Goal: Task Accomplishment & Management: Complete application form

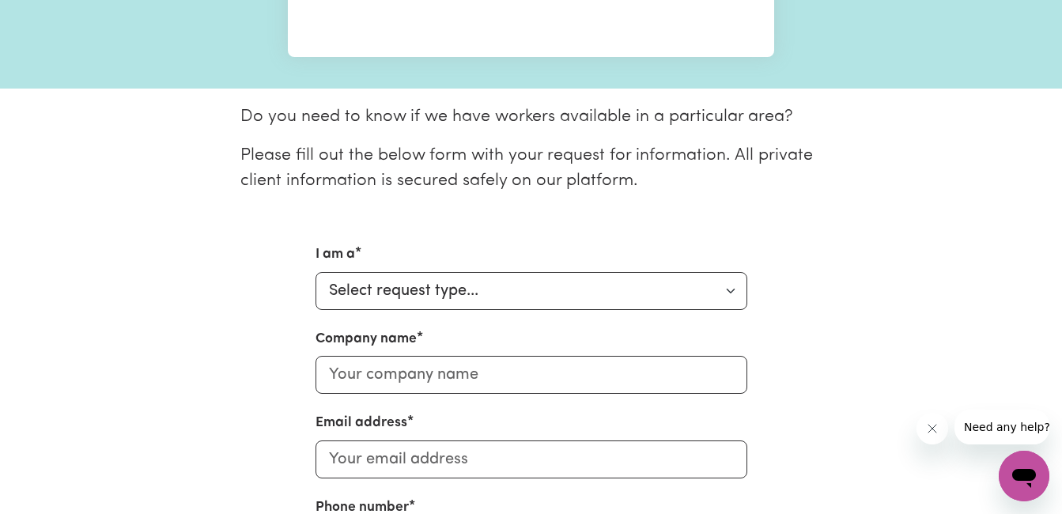
scroll to position [395, 0]
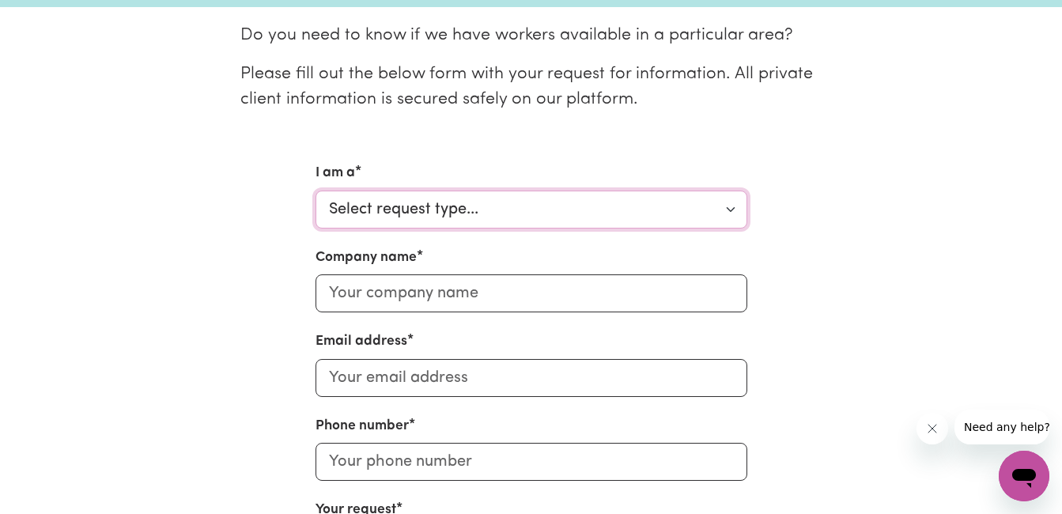
click at [573, 204] on select "Select request type... Individual looking for care and support for myself and m…" at bounding box center [531, 209] width 432 height 38
click at [733, 209] on select "Select request type... Individual looking for care and support for myself and m…" at bounding box center [531, 209] width 432 height 38
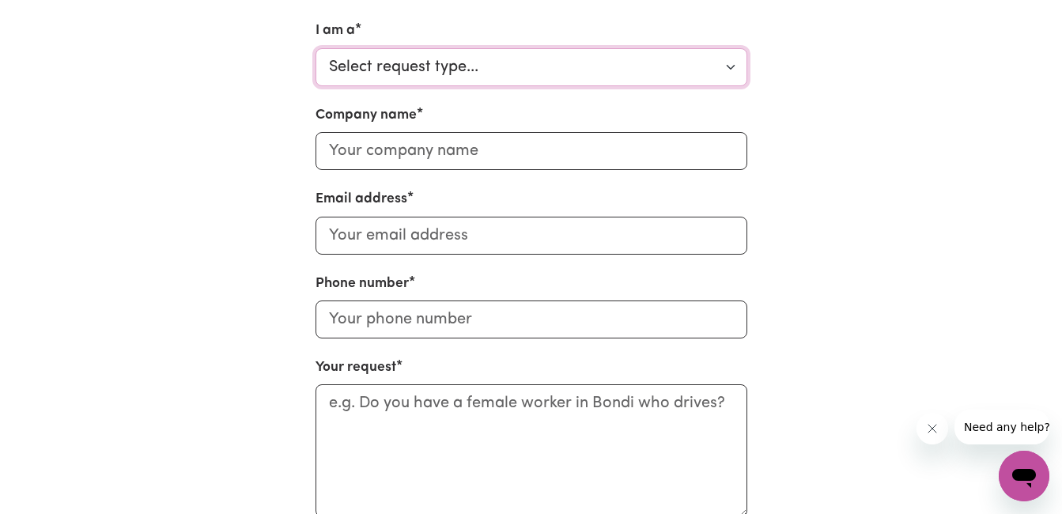
scroll to position [474, 0]
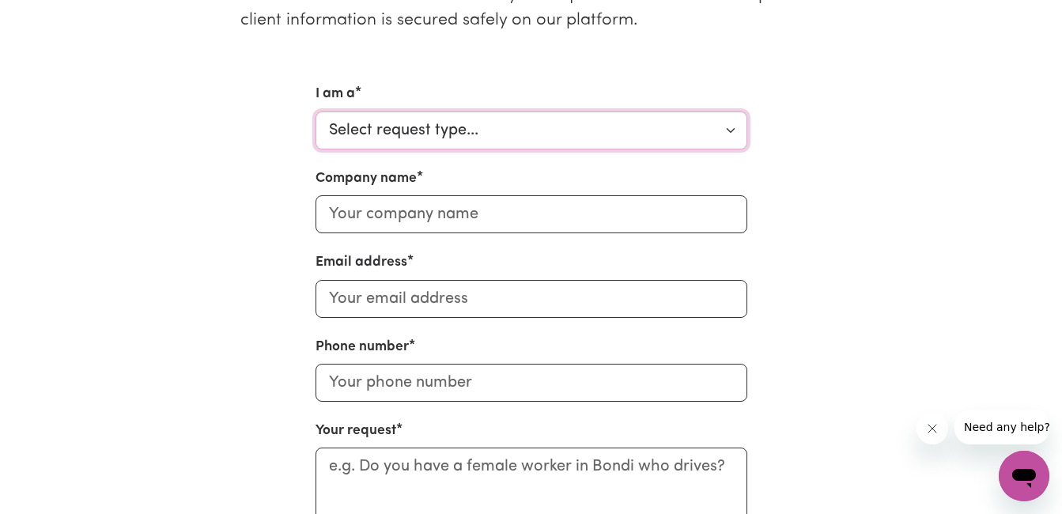
click at [730, 130] on select "Select request type... Individual looking for care and support for myself and m…" at bounding box center [531, 130] width 432 height 38
click at [915, 97] on div "I am a Select request type... Individual looking for care and support for mysel…" at bounding box center [531, 359] width 901 height 550
click at [720, 137] on select "Select request type... Individual looking for care and support for myself and m…" at bounding box center [531, 130] width 432 height 38
click at [482, 134] on select "Select request type... Individual looking for care and support for myself and m…" at bounding box center [531, 130] width 432 height 38
click at [511, 219] on input "Company name" at bounding box center [531, 214] width 432 height 38
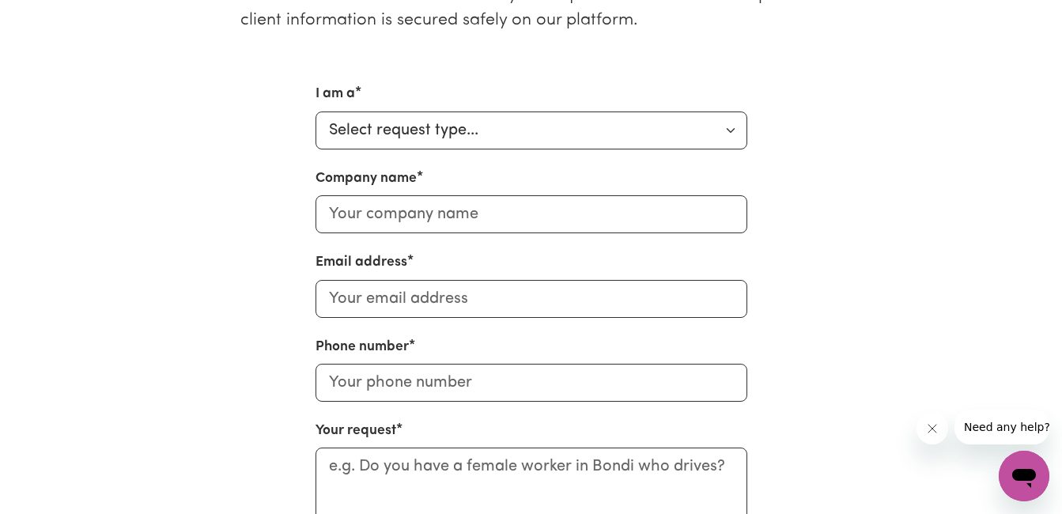
click at [877, 116] on div "I am a Select request type... Individual looking for care and support for mysel…" at bounding box center [531, 359] width 901 height 550
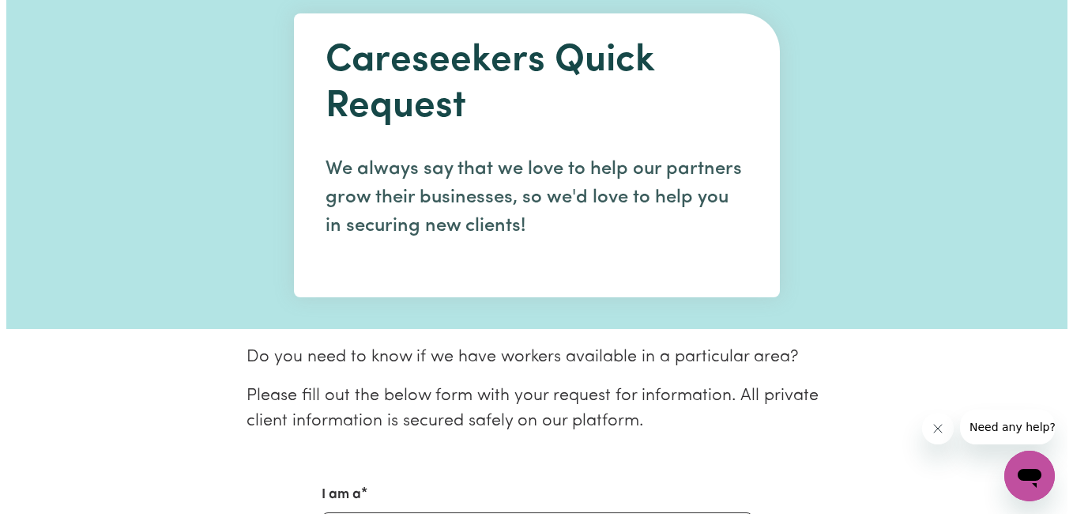
scroll to position [0, 0]
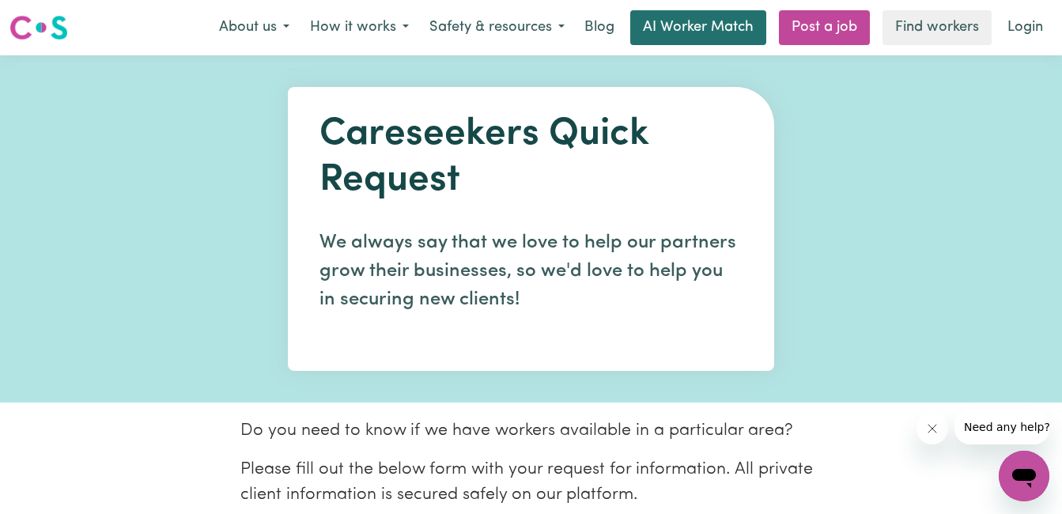
click at [685, 21] on link "AI Worker Match" at bounding box center [698, 27] width 136 height 35
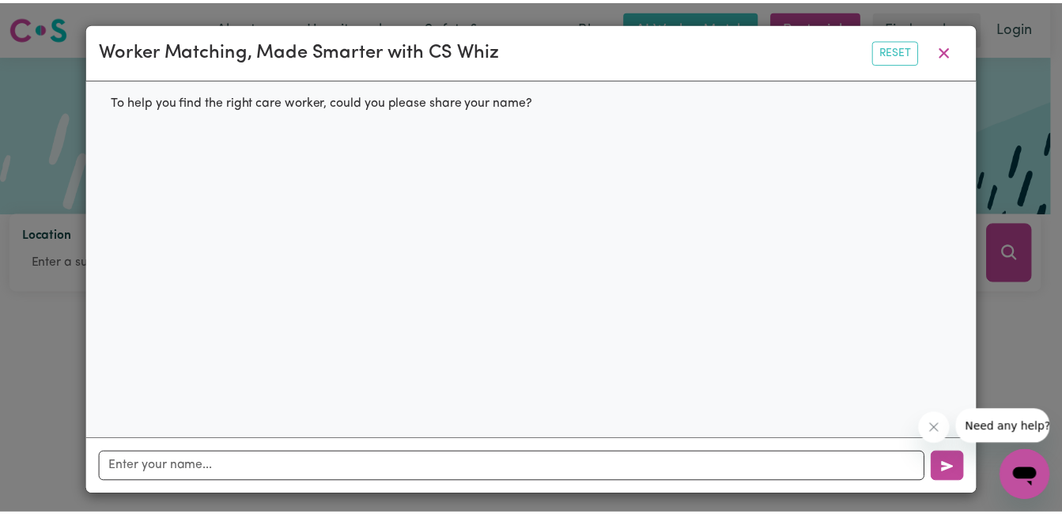
scroll to position [6, 0]
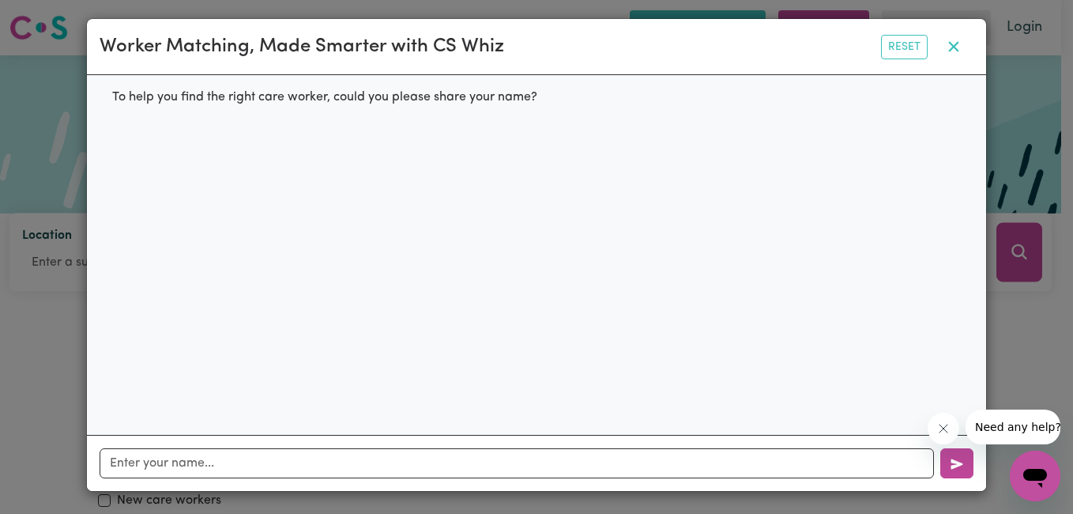
click at [952, 43] on icon "button" at bounding box center [954, 47] width 10 height 10
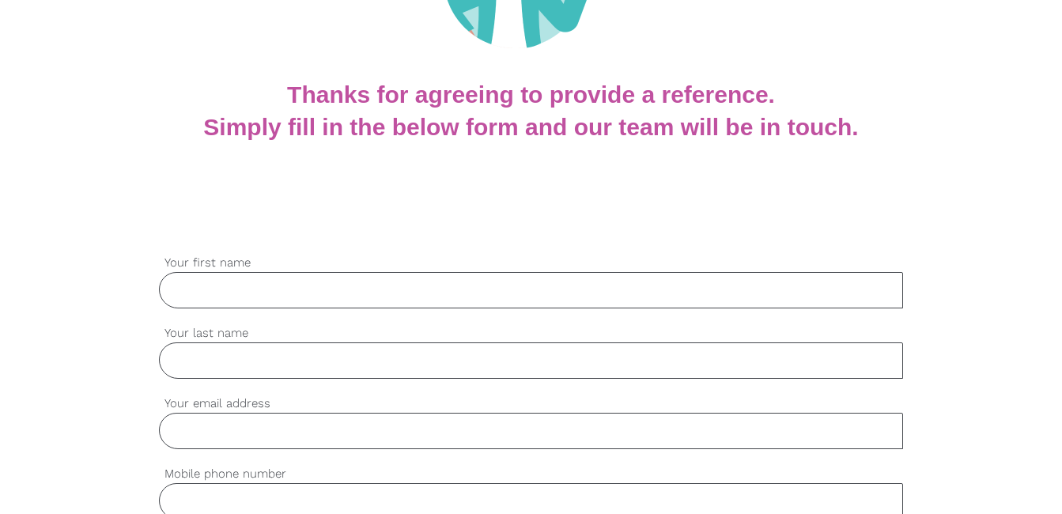
scroll to position [316, 0]
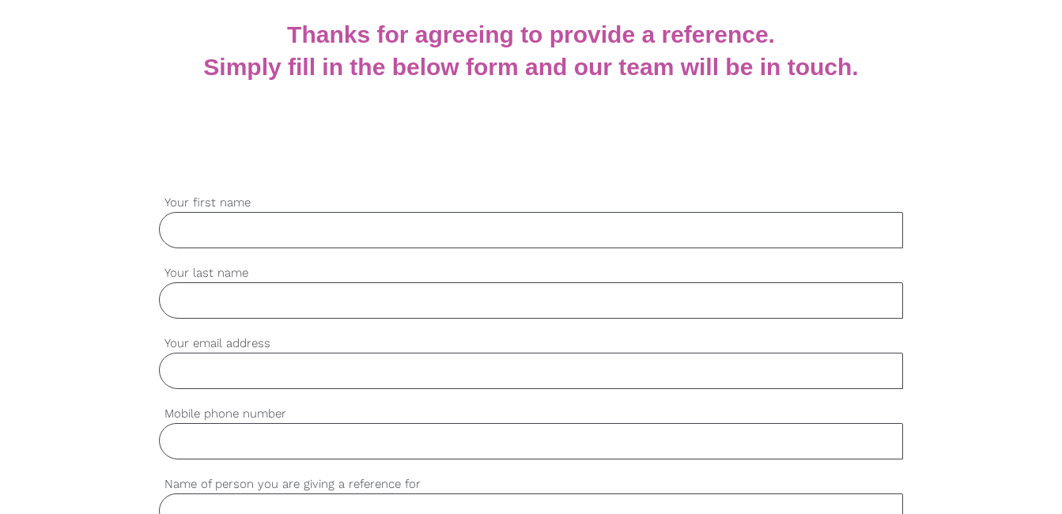
click at [328, 225] on input "Your first name" at bounding box center [530, 230] width 743 height 36
type input "[PERSON_NAME]"
type input "[PHONE_NUMBER]"
click at [279, 372] on input "Your email address" at bounding box center [530, 371] width 743 height 36
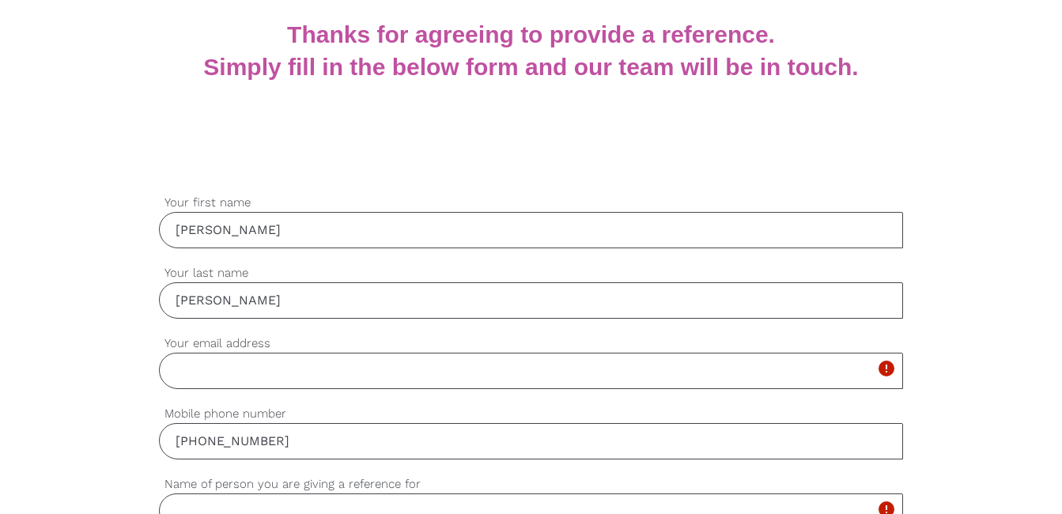
type input "[PERSON_NAME][EMAIL_ADDRESS][PERSON_NAME][DOMAIN_NAME]"
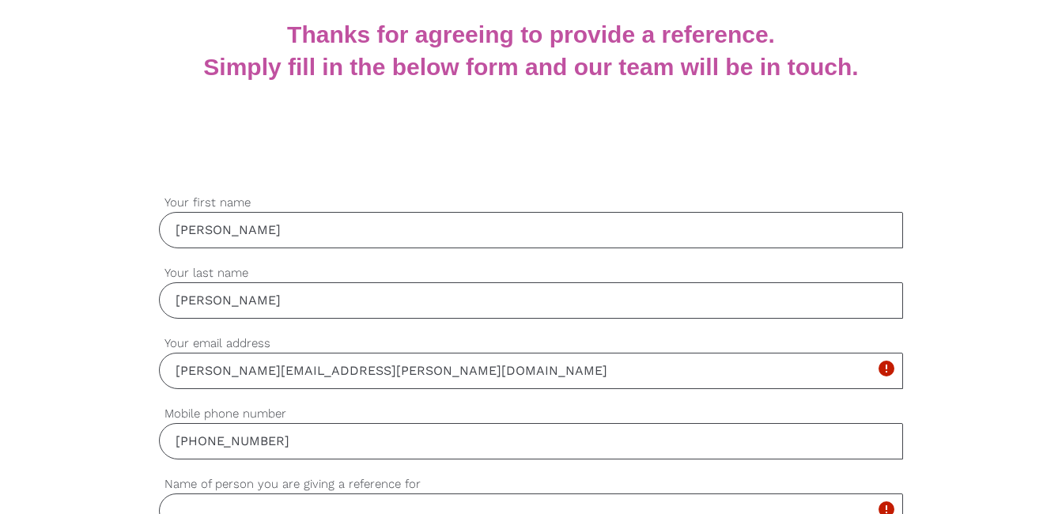
type input "[PERSON_NAME]"
type input "gateway"
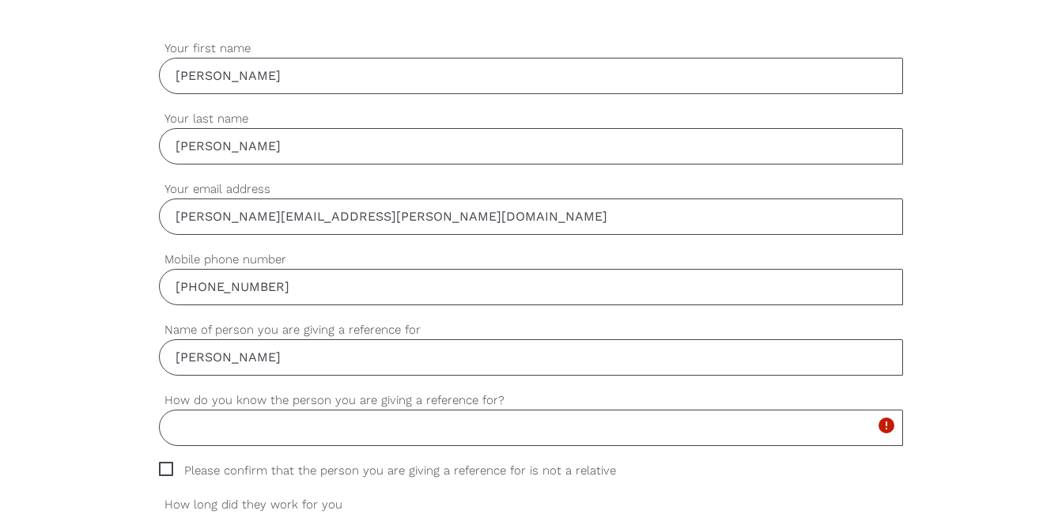
scroll to position [553, 0]
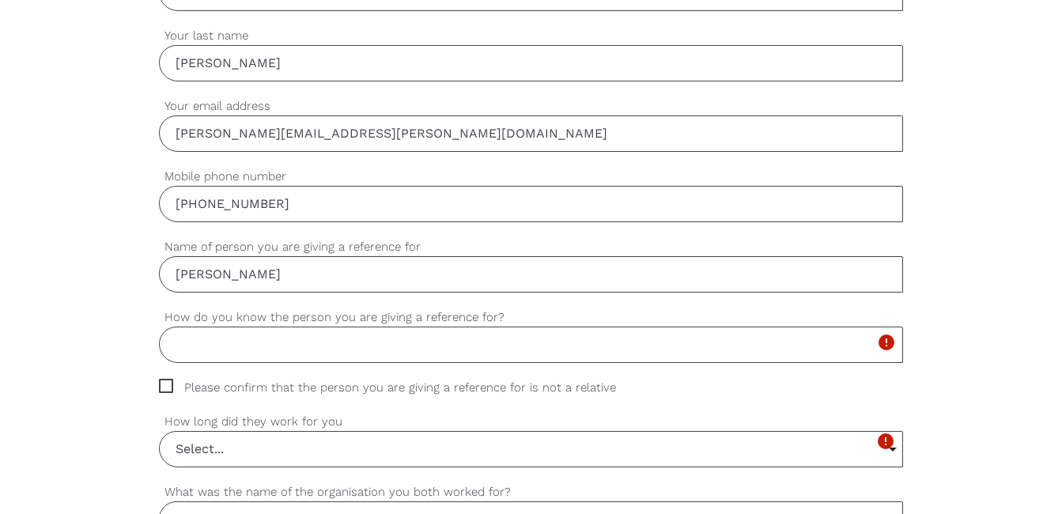
click at [375, 332] on input "How do you know the person you are giving a reference for?" at bounding box center [530, 344] width 743 height 36
type input "student"
click at [170, 388] on span "Please confirm that the person you are giving a reference for is not a relative" at bounding box center [402, 388] width 487 height 18
click at [169, 388] on input "Please confirm that the person you are giving a reference for is not a relative" at bounding box center [164, 384] width 10 height 10
checkbox input "true"
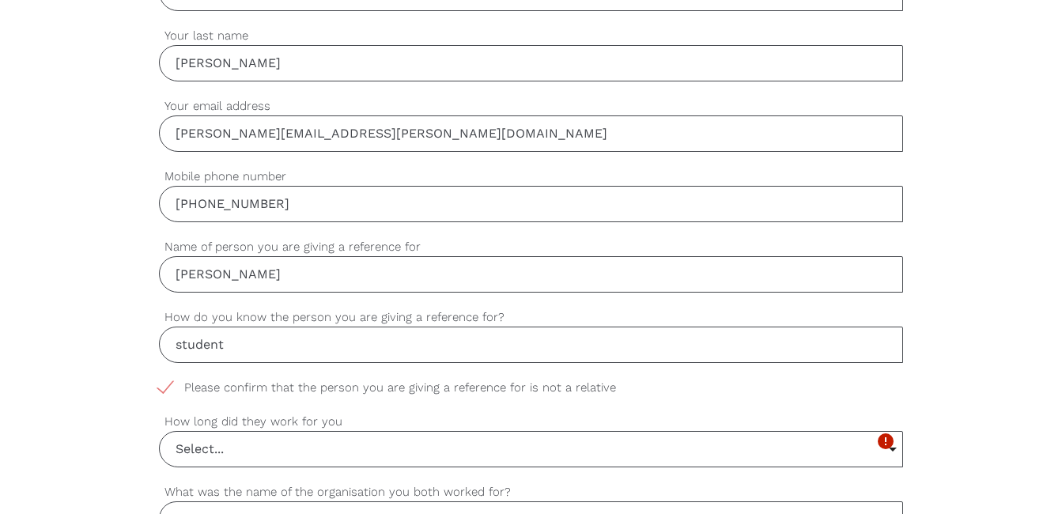
click at [281, 440] on input "Select..." at bounding box center [530, 449] width 741 height 35
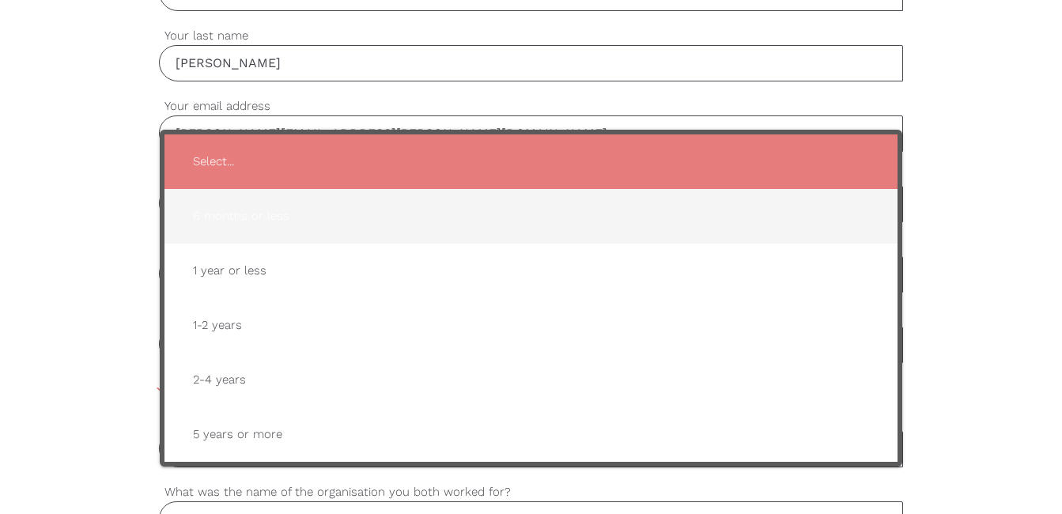
click at [236, 214] on span "6 months or less" at bounding box center [530, 216] width 700 height 39
type input "6 months or less"
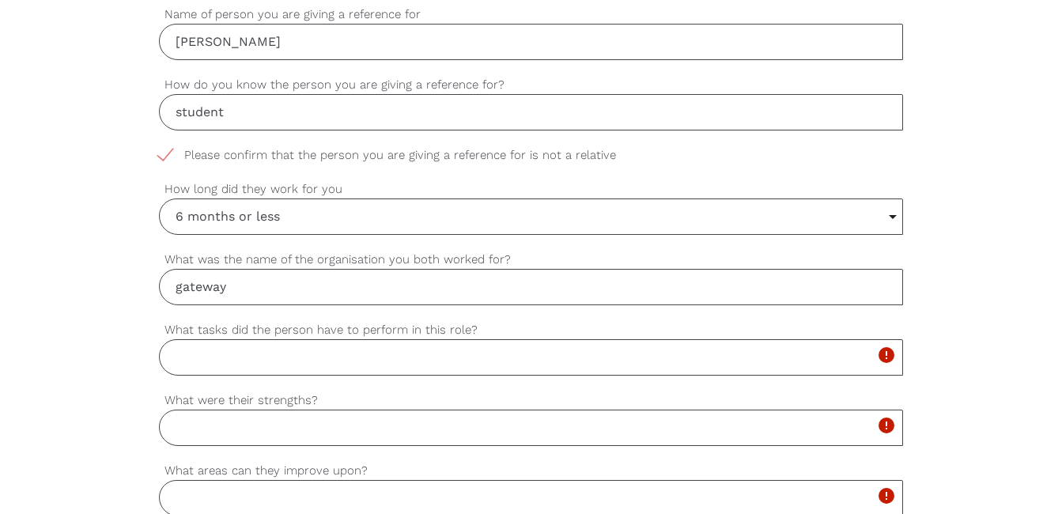
scroll to position [790, 0]
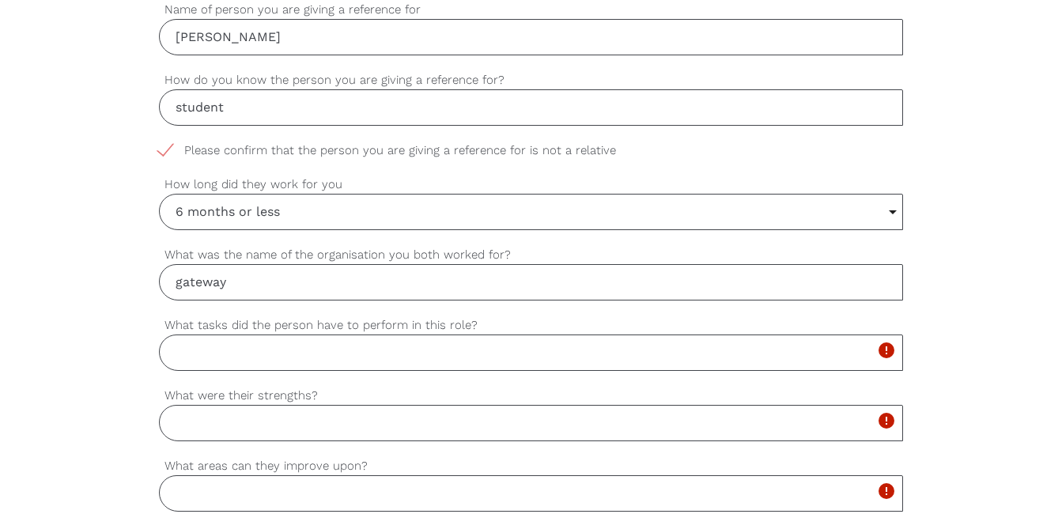
click at [321, 347] on input "What tasks did the person have to perform in this role?" at bounding box center [530, 352] width 743 height 36
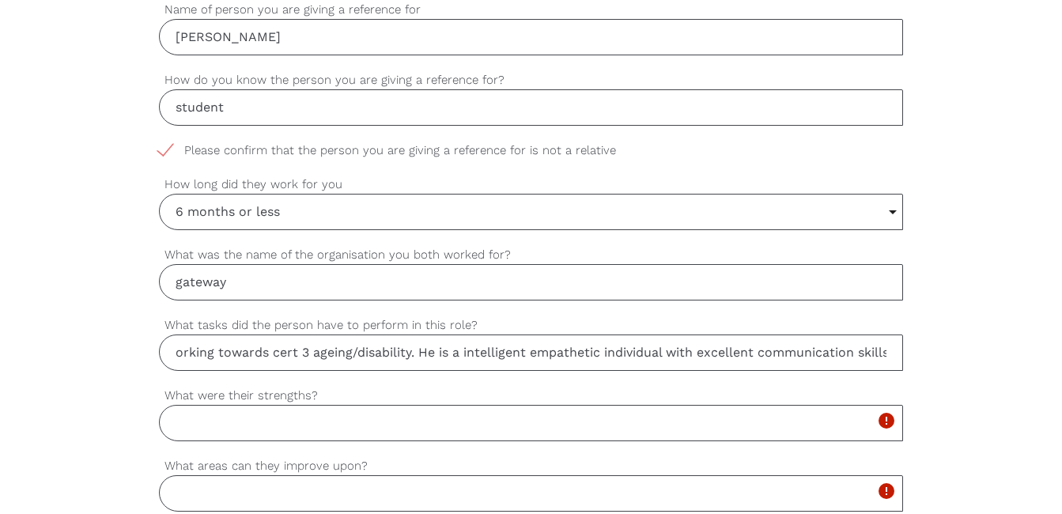
scroll to position [0, 181]
type input "Jah is a dedicated learner working towards cert 3 ageing/disability. He is a in…"
click at [206, 415] on input "What were their strengths?" at bounding box center [530, 423] width 743 height 36
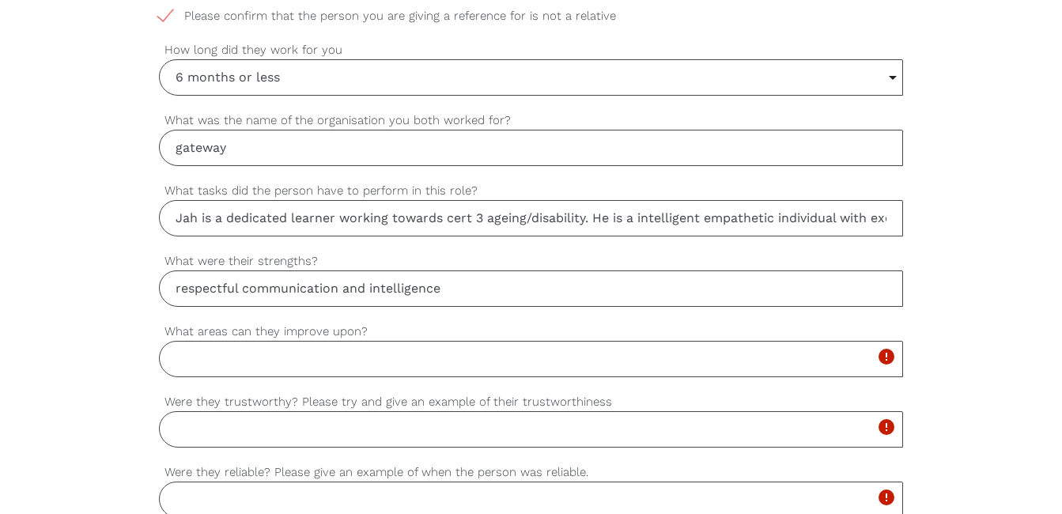
scroll to position [949, 0]
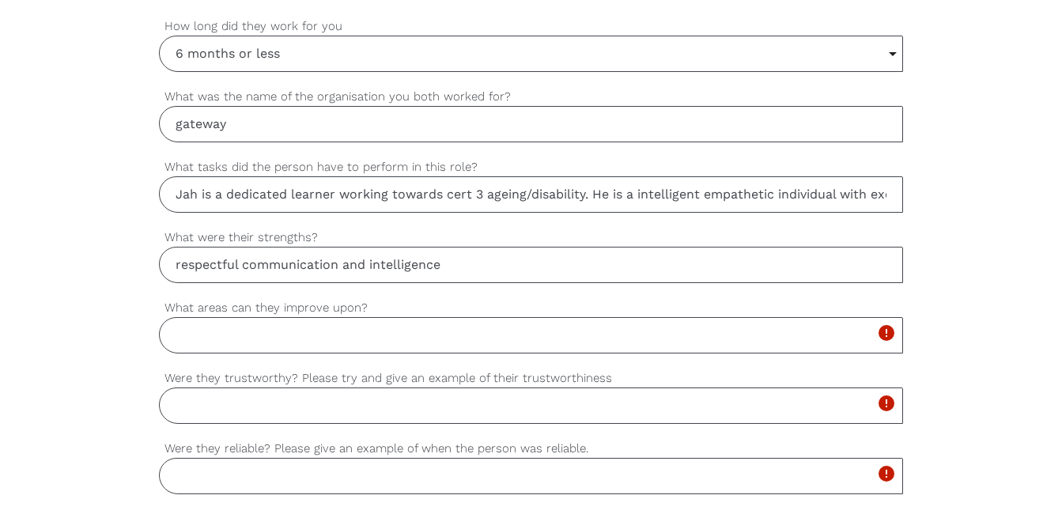
type input "respectful communication and intelligence"
click at [255, 330] on input "What areas can they improve upon?" at bounding box center [530, 335] width 743 height 36
type input "NA"
click at [277, 409] on input "Were they trustworthy? Please try and give an example of their trustworthiness" at bounding box center [530, 405] width 743 height 36
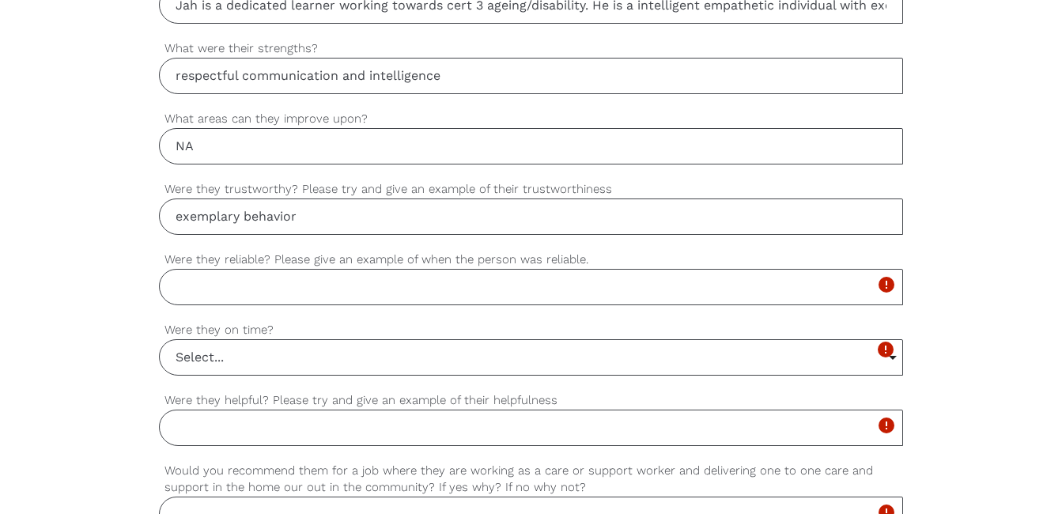
scroll to position [1186, 0]
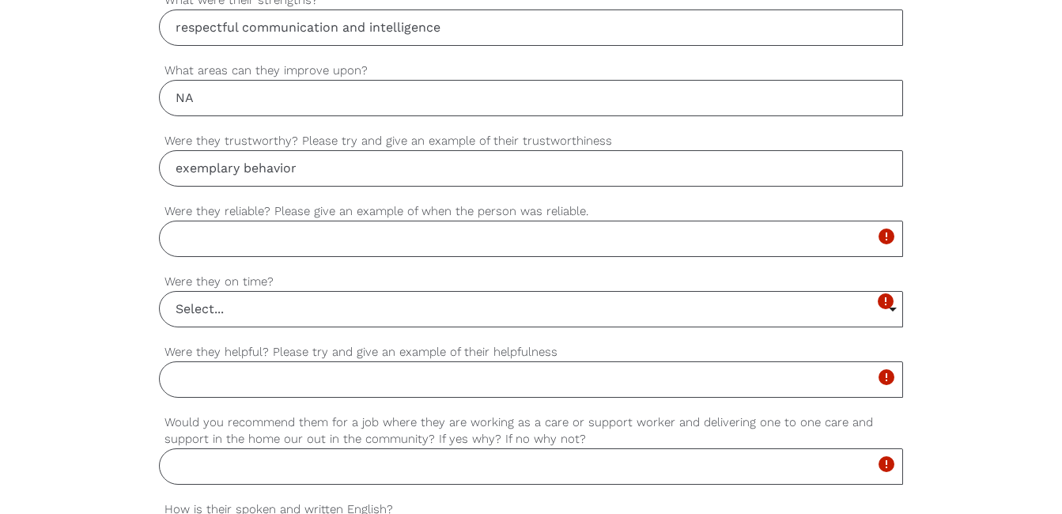
type input "exemplary behavior"
click at [240, 239] on input "Were they reliable? Please give an example of when the person was reliable." at bounding box center [530, 239] width 743 height 36
type input "work is submited on time"
click at [236, 310] on input "Select..." at bounding box center [530, 309] width 741 height 35
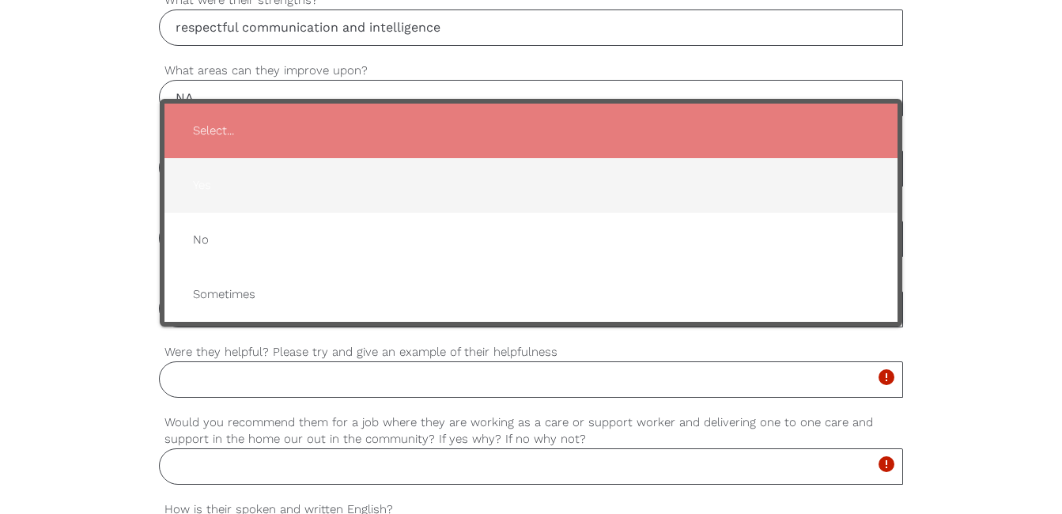
click at [202, 190] on span "Yes" at bounding box center [530, 185] width 700 height 39
type input "Yes"
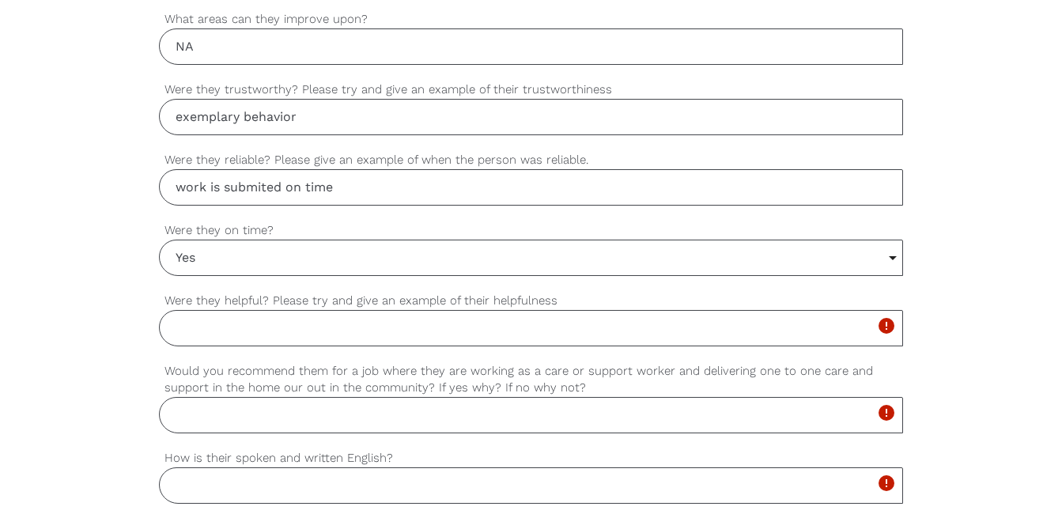
scroll to position [1265, 0]
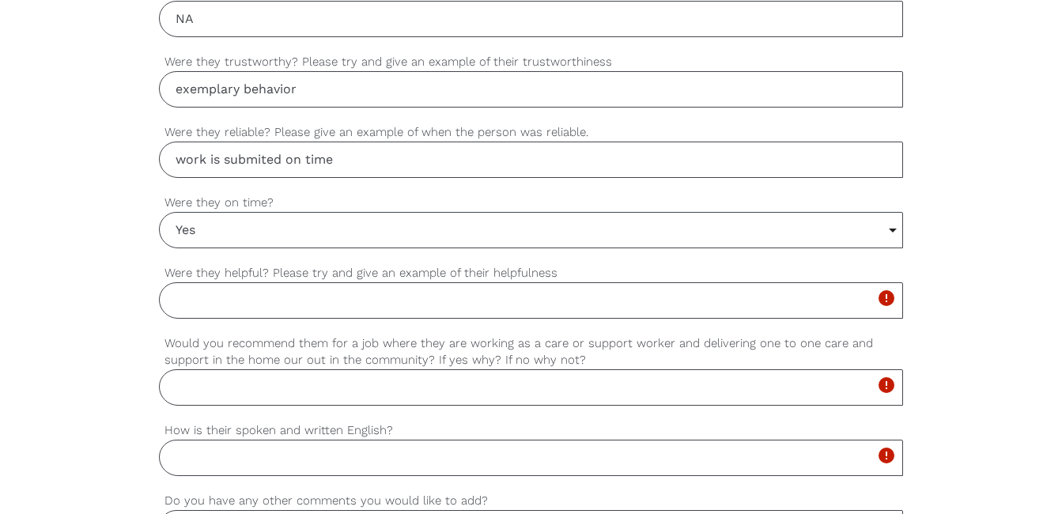
click at [311, 301] on input "Were they helpful? Please try and give an example of their helpfulness" at bounding box center [530, 300] width 743 height 36
type input "a great team member who assists other learners"
click at [251, 390] on input "Would you recommend them for a job where they are working as a care or support …" at bounding box center [530, 387] width 743 height 36
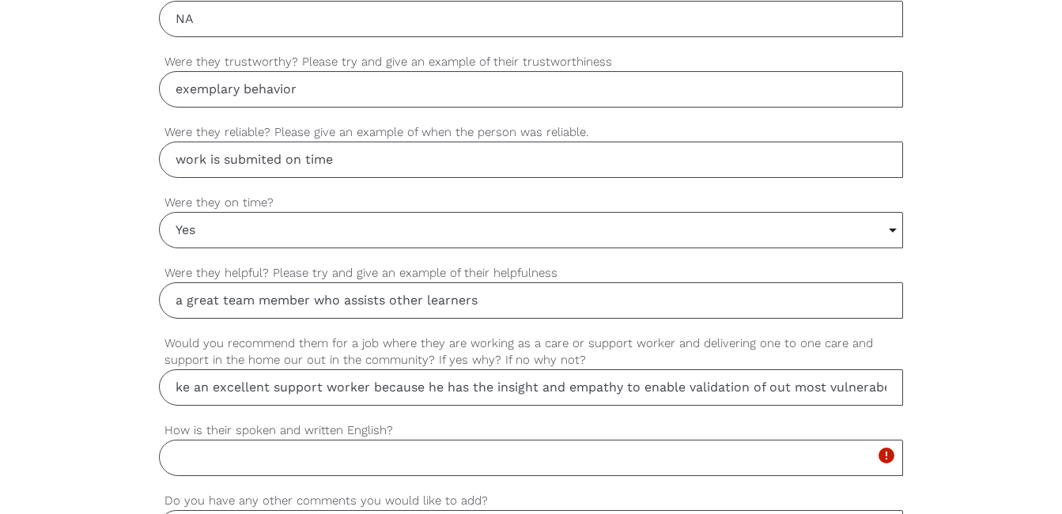
scroll to position [0, 73]
type input "Jah wil make an excellent support worker because he has the insight and empathy…"
click at [285, 463] on input "How is their spoken and written English?" at bounding box center [530, 457] width 743 height 36
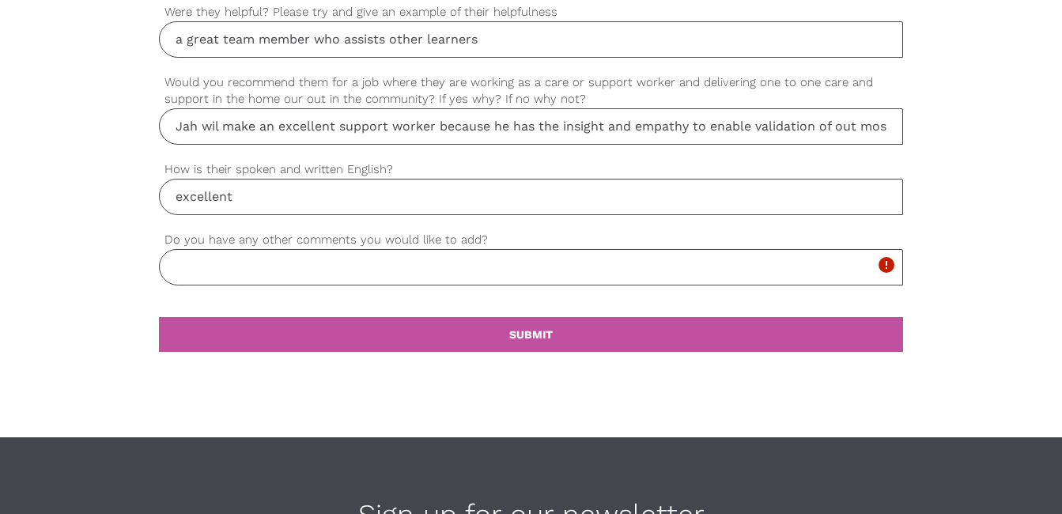
scroll to position [1581, 0]
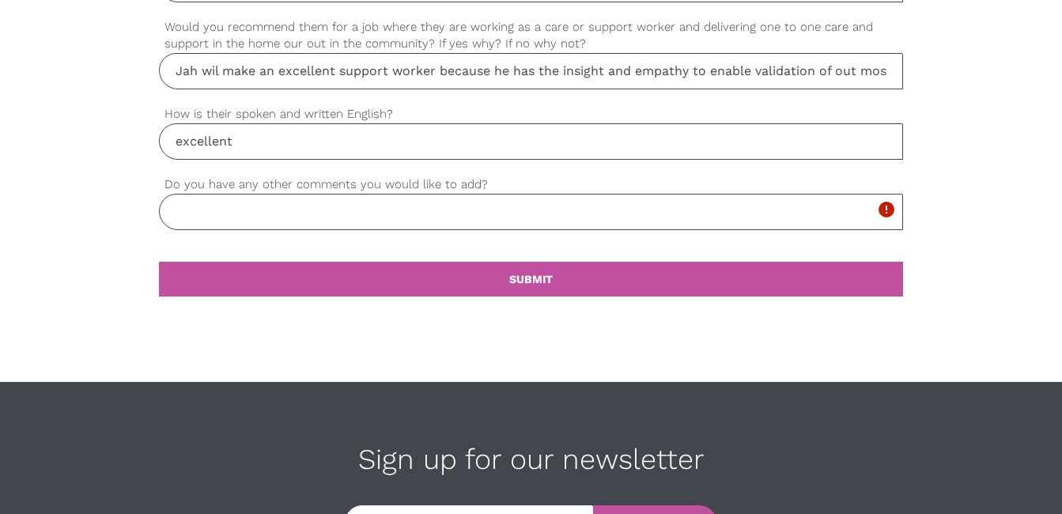
type input "excellent"
click at [387, 212] on input "Do you have any other comments you would like to add?" at bounding box center [530, 212] width 743 height 36
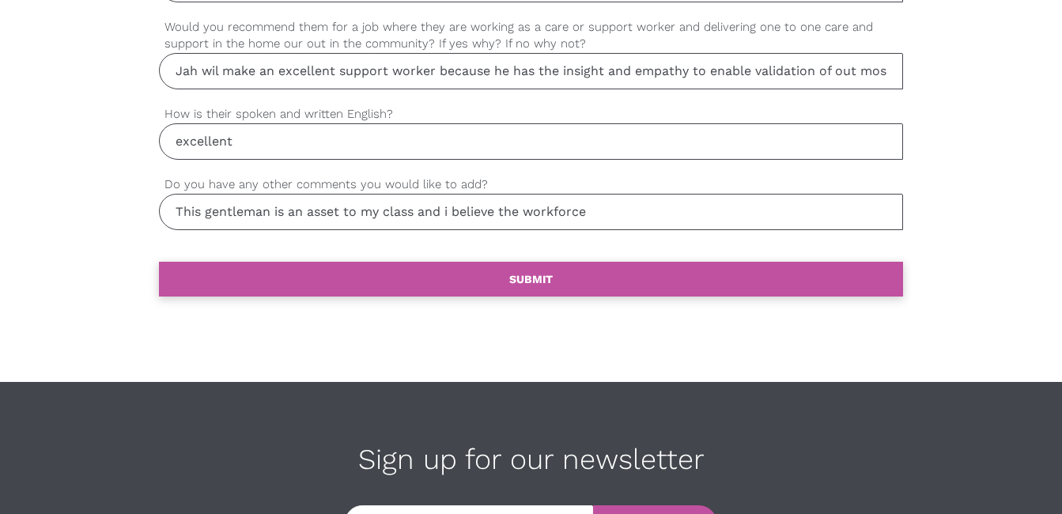
type input "This gentleman is an asset to my class and i believe the workforce"
click at [536, 280] on b "SUBMIT" at bounding box center [530, 279] width 43 height 13
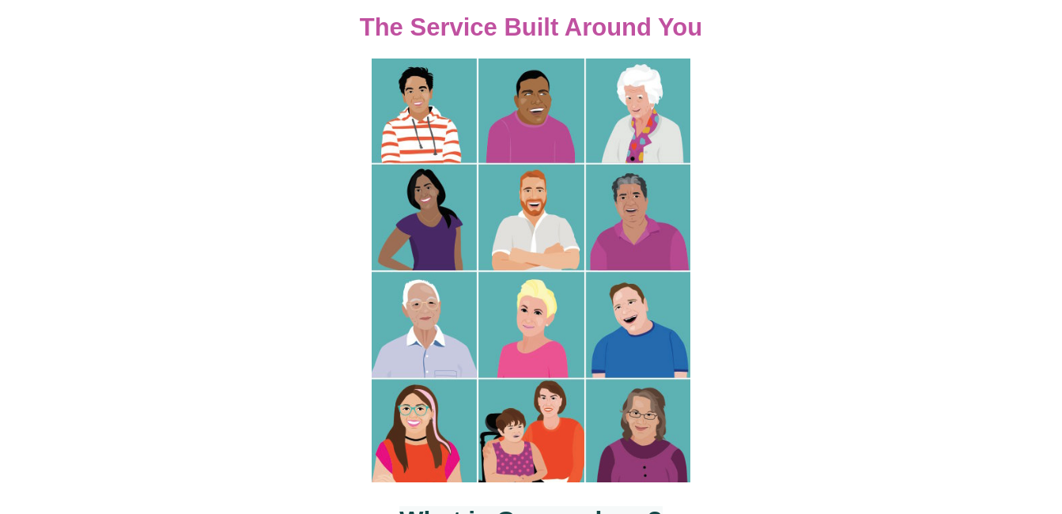
scroll to position [632, 0]
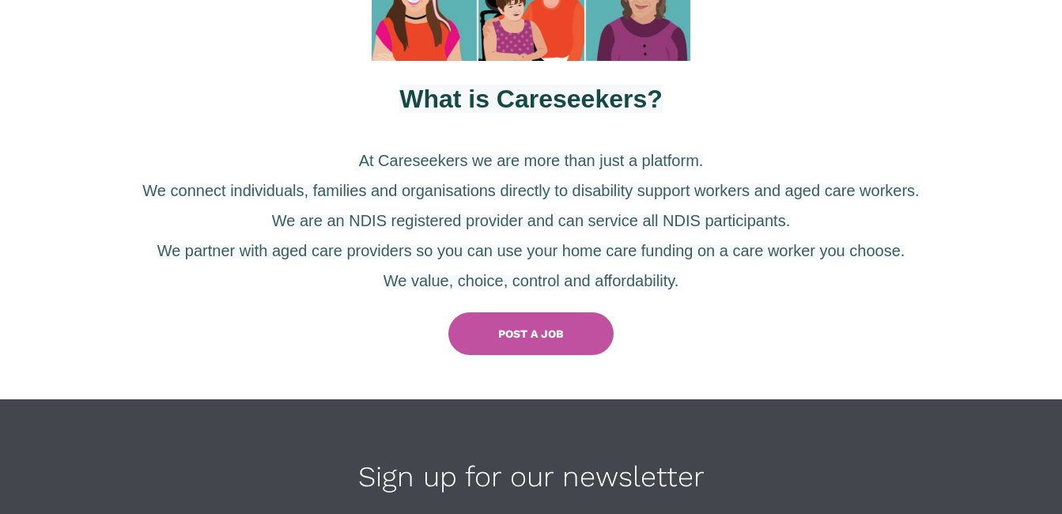
click at [207, 118] on div "What is Careseekers? At Careseekers we are more than just a platform. We connec…" at bounding box center [531, 191] width 1062 height 212
